Goal: Task Accomplishment & Management: Complete application form

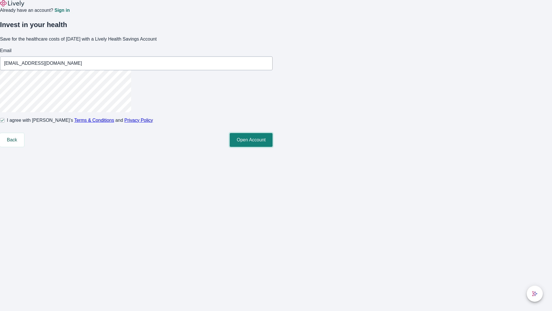
click at [273, 147] on button "Open Account" at bounding box center [251, 140] width 43 height 14
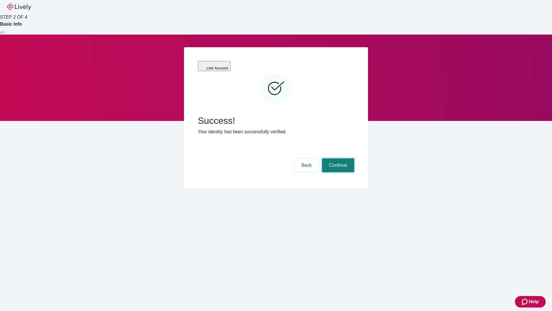
click at [337, 158] on button "Continue" at bounding box center [338, 165] width 32 height 14
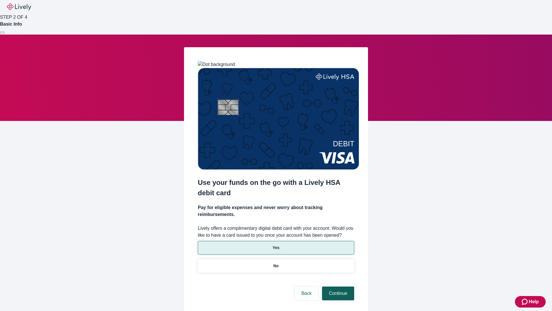
click at [276, 245] on p "Yes" at bounding box center [276, 248] width 7 height 6
click at [337, 286] on button "Continue" at bounding box center [338, 293] width 32 height 14
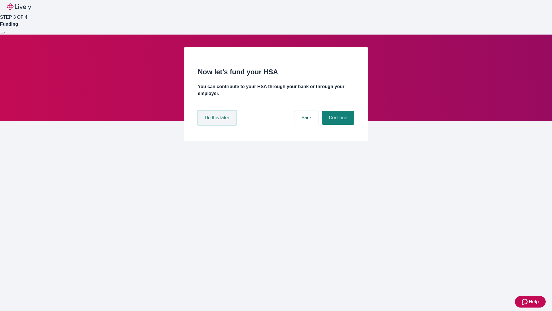
click at [218, 125] on button "Do this later" at bounding box center [217, 118] width 38 height 14
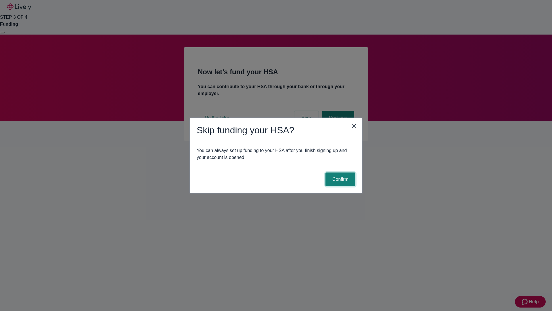
click at [340, 179] on button "Confirm" at bounding box center [341, 179] width 30 height 14
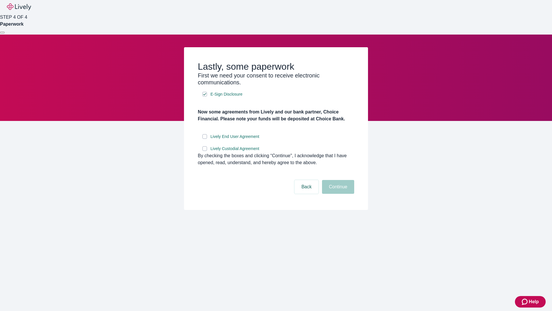
click at [205, 139] on input "Lively End User Agreement" at bounding box center [205, 136] width 5 height 5
checkbox input "true"
click at [205, 151] on input "Lively Custodial Agreement" at bounding box center [205, 148] width 5 height 5
checkbox input "true"
click at [337, 194] on button "Continue" at bounding box center [338, 187] width 32 height 14
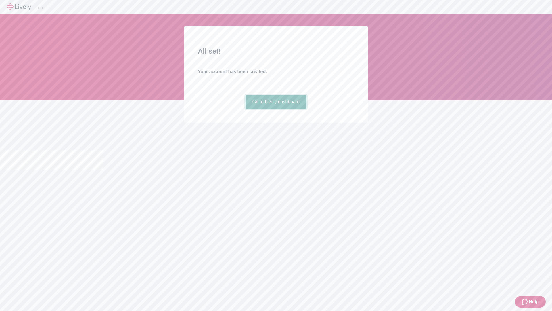
click at [276, 109] on link "Go to Lively dashboard" at bounding box center [276, 102] width 61 height 14
